Goal: Information Seeking & Learning: Find specific fact

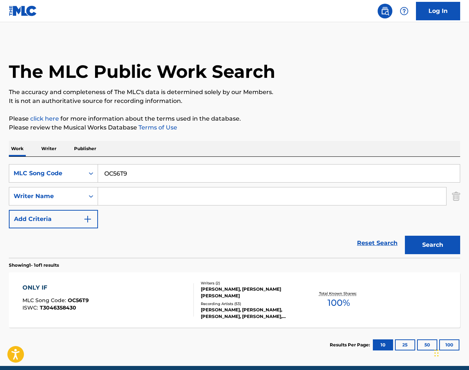
click at [156, 169] on input "OC56T9" at bounding box center [279, 173] width 362 height 18
paste input "SD3IIG"
click at [424, 242] on button "Search" at bounding box center [432, 245] width 55 height 18
click at [242, 174] on input "SD3IIG" at bounding box center [279, 173] width 362 height 18
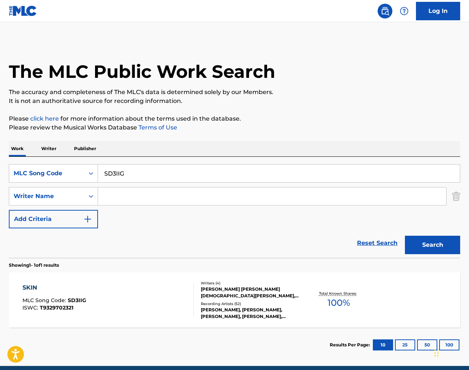
click at [242, 174] on input "SD3IIG" at bounding box center [279, 173] width 362 height 18
paste input "MV9PN"
click at [448, 253] on button "Search" at bounding box center [432, 245] width 55 height 18
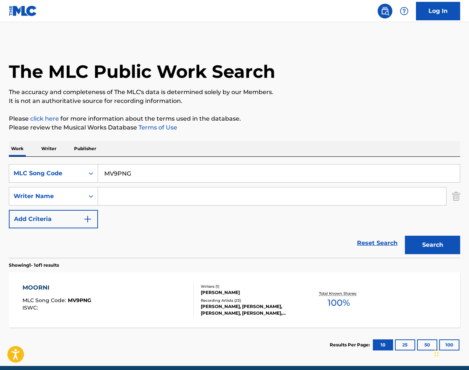
click at [249, 167] on input "MV9PNG" at bounding box center [279, 173] width 362 height 18
paste input "Z5416E"
click at [432, 244] on button "Search" at bounding box center [432, 245] width 55 height 18
click at [143, 178] on input "Z5416E" at bounding box center [279, 173] width 362 height 18
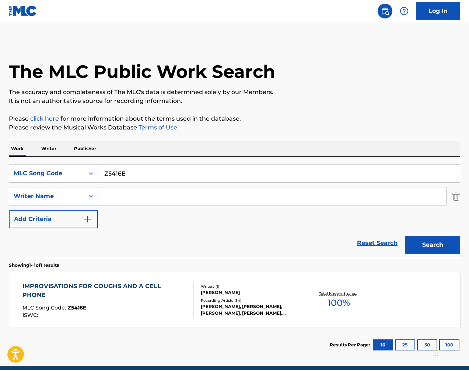
click at [143, 178] on input "Z5416E" at bounding box center [279, 173] width 362 height 18
paste input "AV7ZUZ"
click at [435, 242] on button "Search" at bounding box center [432, 245] width 55 height 18
click at [198, 169] on input "AV7ZUZ" at bounding box center [279, 173] width 362 height 18
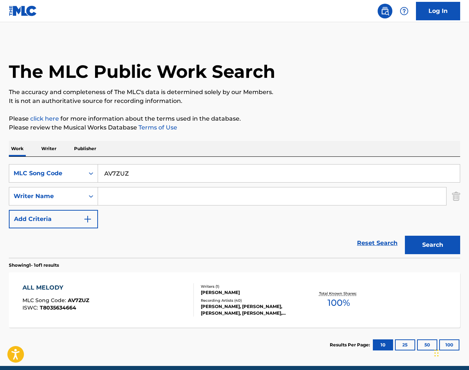
paste input "NV8XW3"
click at [438, 242] on button "Search" at bounding box center [432, 245] width 55 height 18
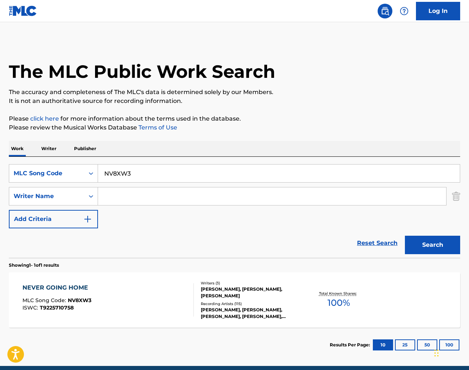
click at [267, 170] on input "NV8XW3" at bounding box center [279, 173] width 362 height 18
paste input "TVG601"
click at [428, 238] on button "Search" at bounding box center [432, 245] width 55 height 18
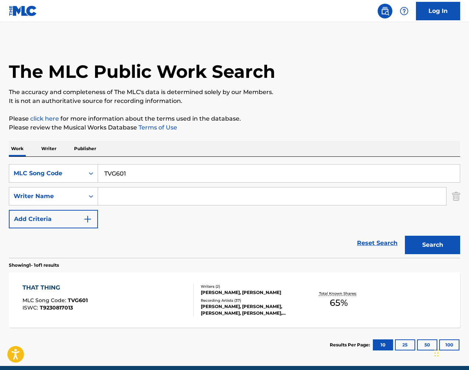
click at [220, 171] on input "TVG601" at bounding box center [279, 173] width 362 height 18
paste input "AV79LA"
click at [418, 242] on button "Search" at bounding box center [432, 245] width 55 height 18
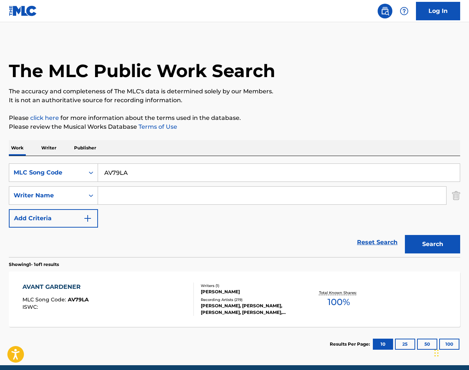
click at [332, 168] on input "AV79LA" at bounding box center [279, 173] width 362 height 18
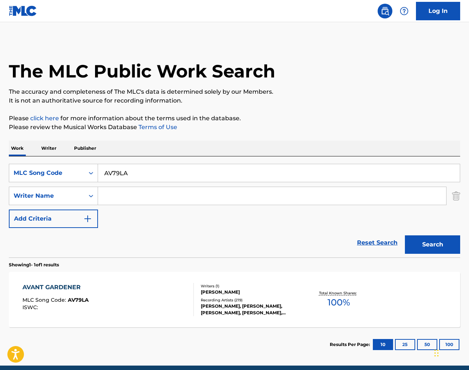
click at [332, 168] on input "AV79LA" at bounding box center [279, 173] width 362 height 18
paste input "C08252"
type input "C08252"
click at [436, 242] on button "Search" at bounding box center [432, 244] width 55 height 18
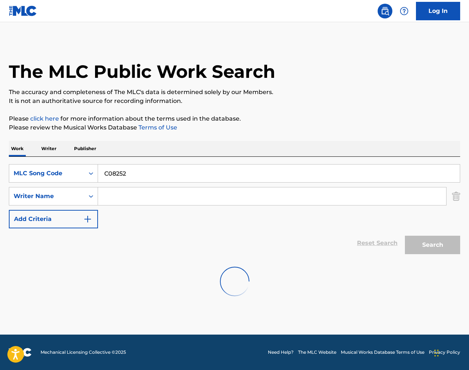
scroll to position [0, 0]
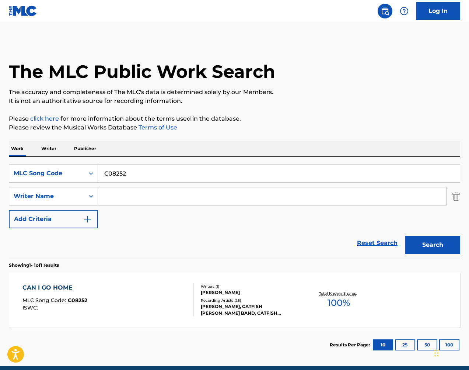
click at [354, 297] on div "Total Known Shares: 100 %" at bounding box center [338, 300] width 75 height 22
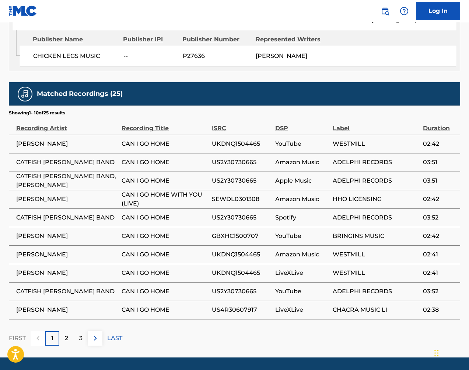
scroll to position [451, 0]
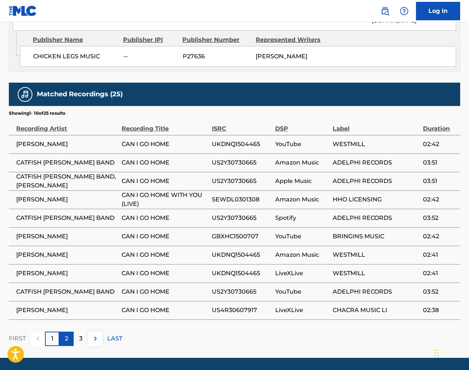
click at [69, 332] on div "2" at bounding box center [66, 339] width 14 height 14
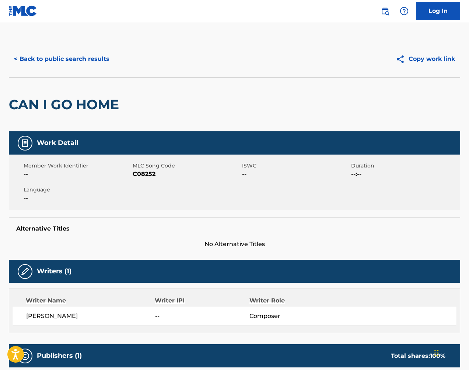
scroll to position [0, 0]
click at [86, 56] on button "< Back to public search results" at bounding box center [62, 59] width 106 height 18
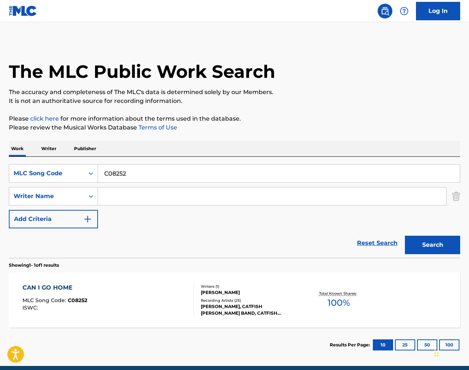
click at [180, 167] on input "C08252" at bounding box center [279, 173] width 362 height 18
paste input "A55910"
type input "A55910"
click at [441, 242] on button "Search" at bounding box center [432, 245] width 55 height 18
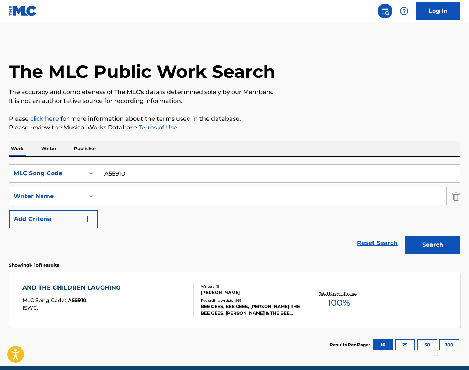
click at [105, 284] on div "AND THE CHILDREN LAUGHING" at bounding box center [73, 287] width 102 height 9
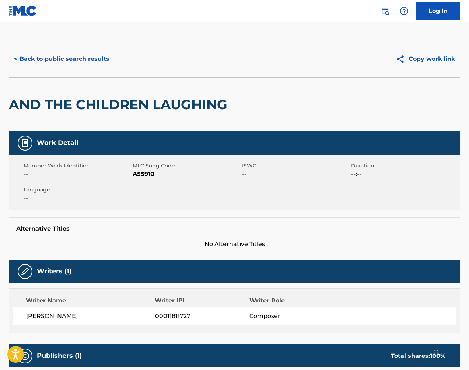
click at [173, 108] on h2 "AND THE CHILDREN LAUGHING" at bounding box center [120, 104] width 222 height 17
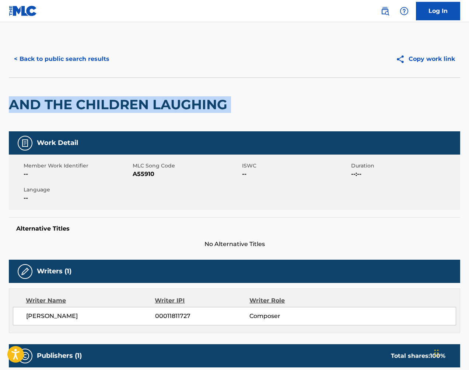
click at [173, 108] on h2 "AND THE CHILDREN LAUGHING" at bounding box center [120, 104] width 222 height 17
copy div "AND THE CHILDREN LAUGHING"
click at [89, 60] on button "< Back to public search results" at bounding box center [62, 59] width 106 height 18
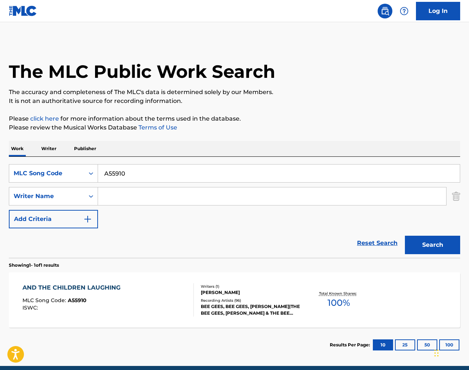
click at [151, 175] on input "A55910" at bounding box center [279, 173] width 362 height 18
click at [150, 175] on input "A55910" at bounding box center [279, 173] width 362 height 18
paste input "SH667C"
click at [444, 246] on button "Search" at bounding box center [432, 245] width 55 height 18
click at [142, 173] on input "SH667C" at bounding box center [279, 173] width 362 height 18
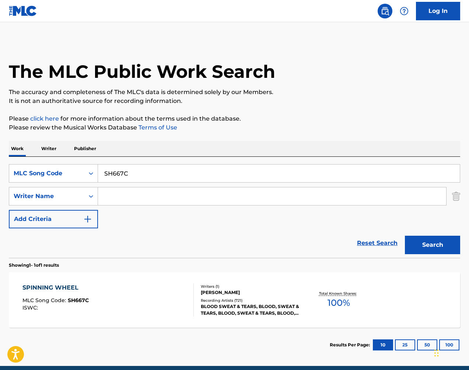
click at [142, 173] on input "SH667C" at bounding box center [279, 173] width 362 height 18
paste input "LS7E6D"
type input "LS7E6D"
click at [453, 239] on button "Search" at bounding box center [432, 245] width 55 height 18
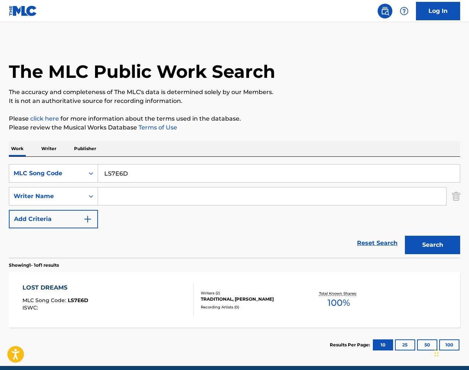
click at [295, 308] on div "Recording Artists ( 0 )" at bounding box center [251, 307] width 100 height 6
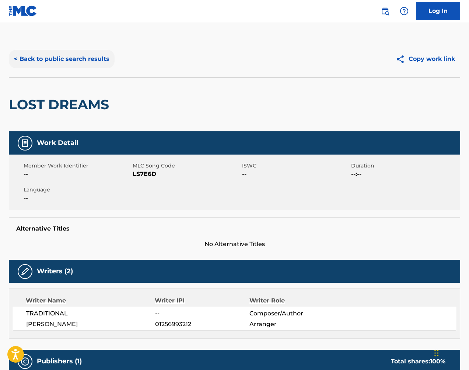
click at [83, 61] on button "< Back to public search results" at bounding box center [62, 59] width 106 height 18
